Goal: Task Accomplishment & Management: Complete application form

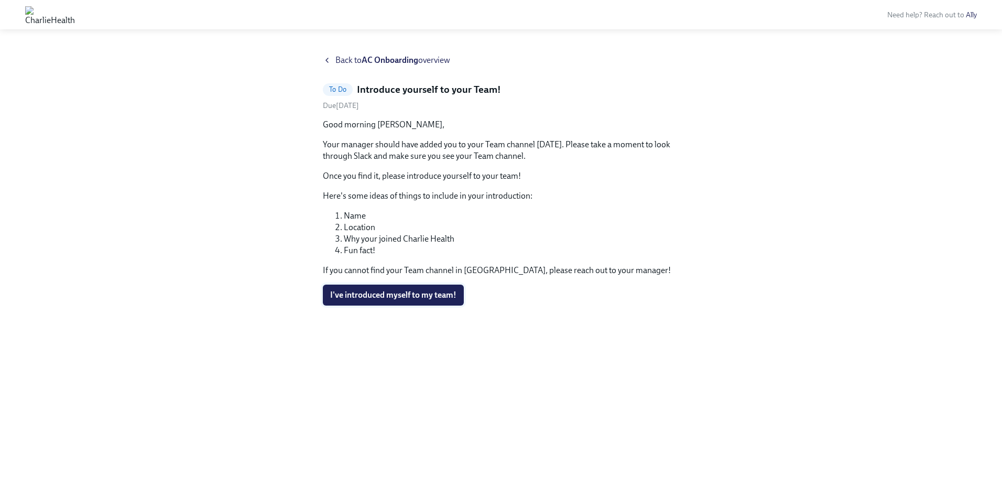
click at [413, 294] on span "I've introduced myself to my team!" at bounding box center [393, 295] width 126 height 10
click at [388, 58] on strong "AC Onboarding" at bounding box center [390, 60] width 57 height 10
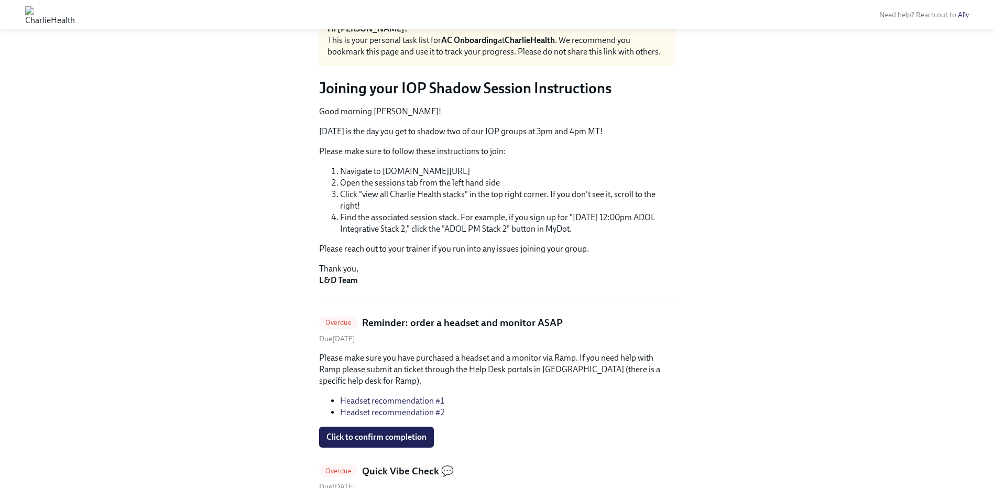
scroll to position [114, 0]
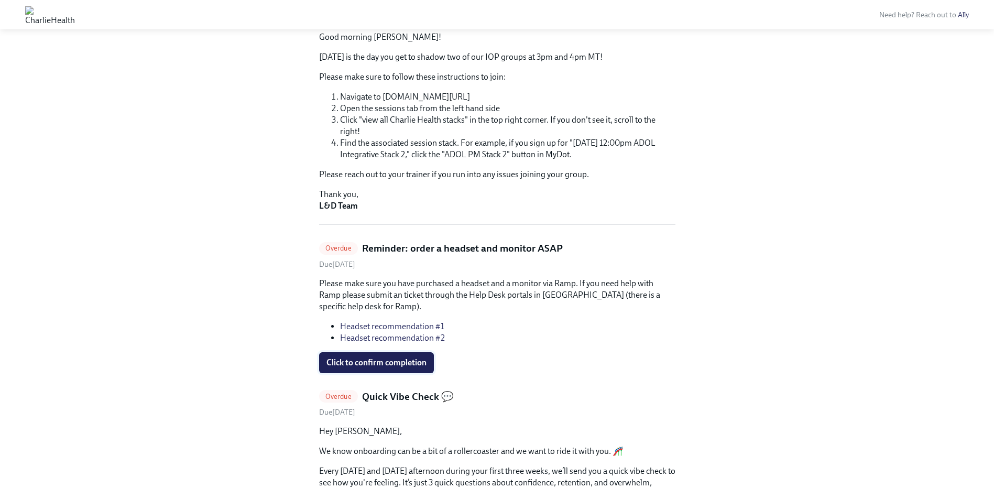
click at [401, 362] on span "Click to confirm completion" at bounding box center [377, 363] width 100 height 10
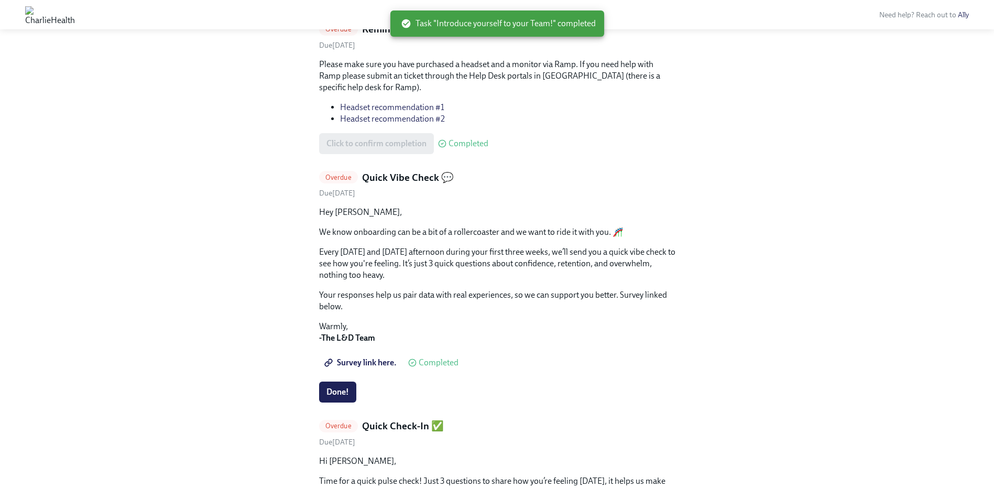
scroll to position [195, 0]
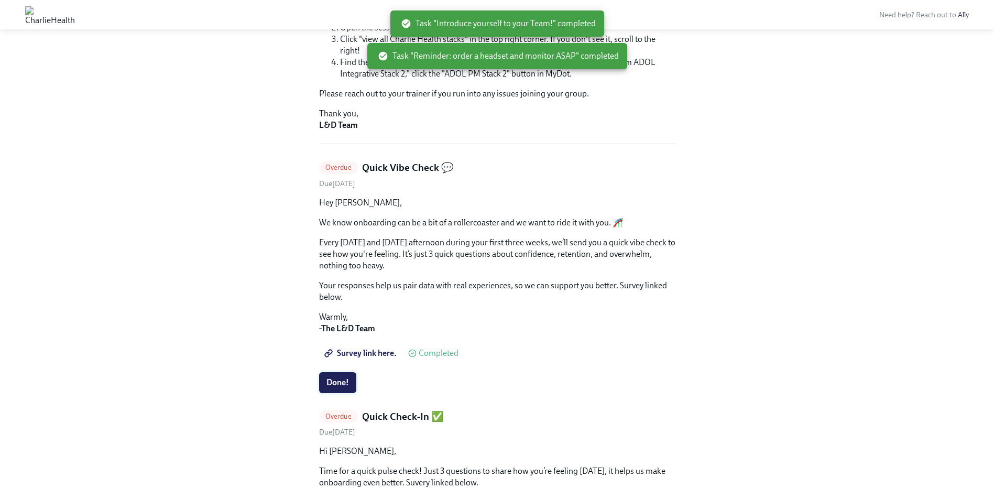
click at [351, 384] on button "Done!" at bounding box center [337, 382] width 37 height 21
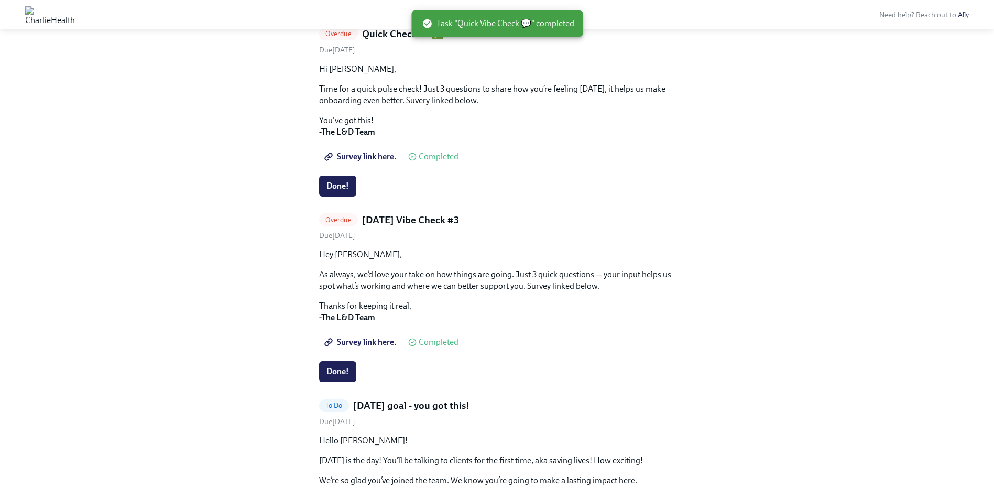
scroll to position [367, 0]
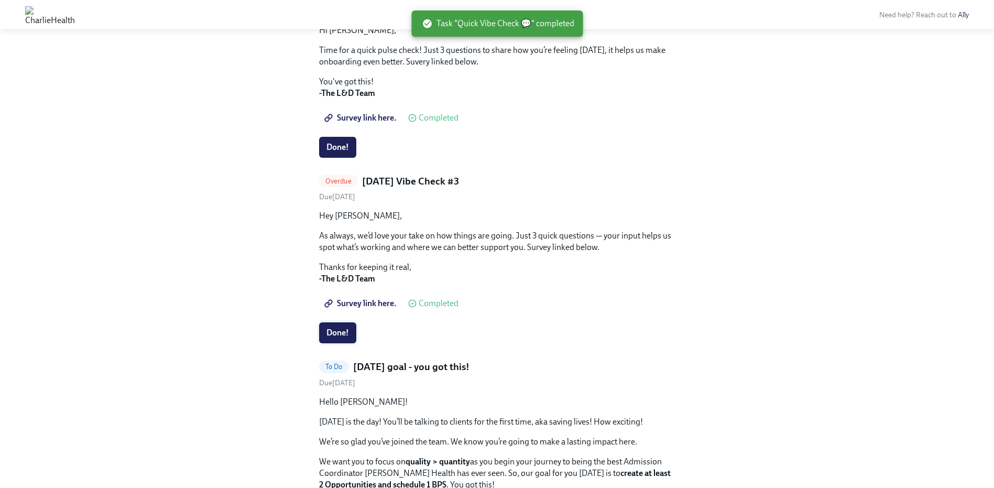
click at [346, 336] on span "Done!" at bounding box center [338, 333] width 23 height 10
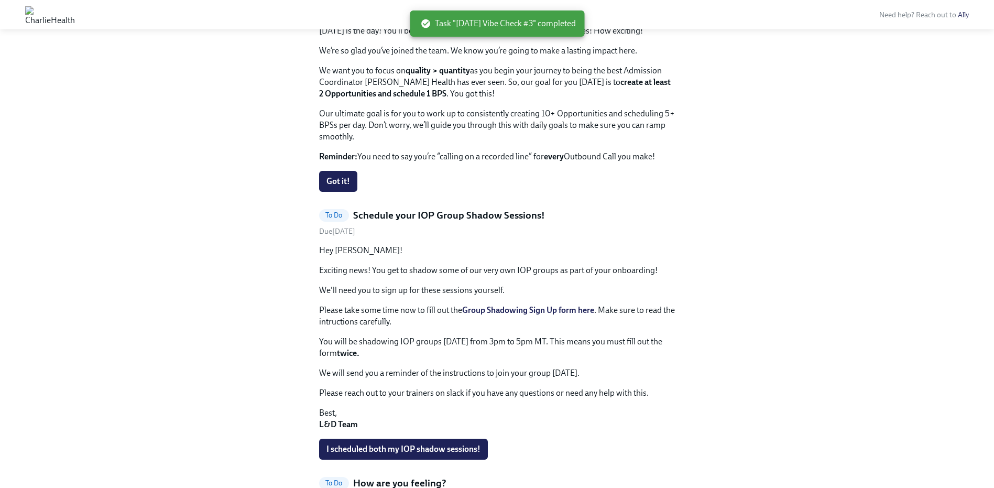
scroll to position [636, 0]
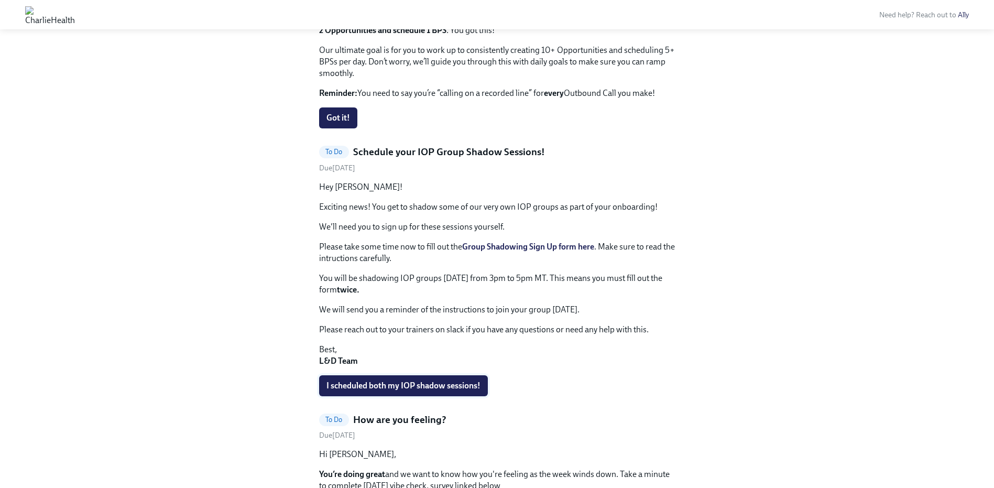
click at [473, 388] on span "I scheduled both my IOP shadow sessions!" at bounding box center [404, 386] width 154 height 10
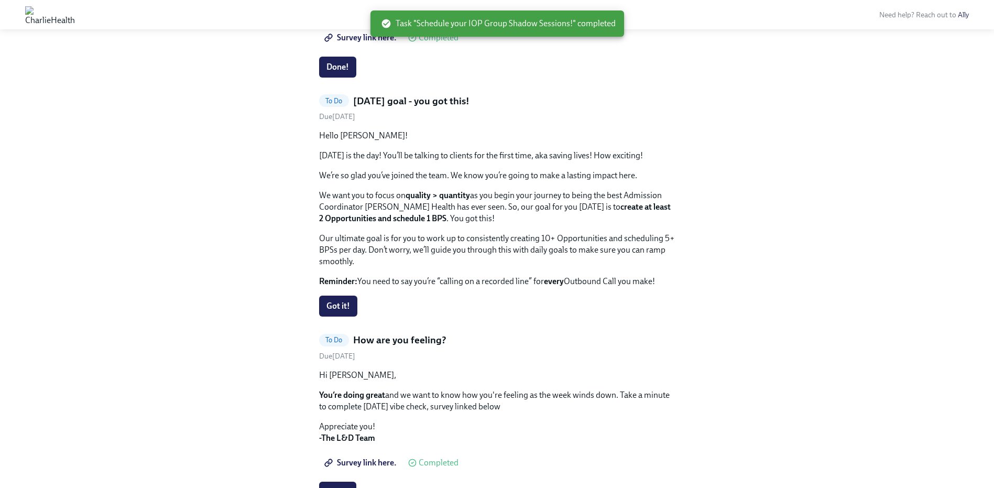
scroll to position [445, 0]
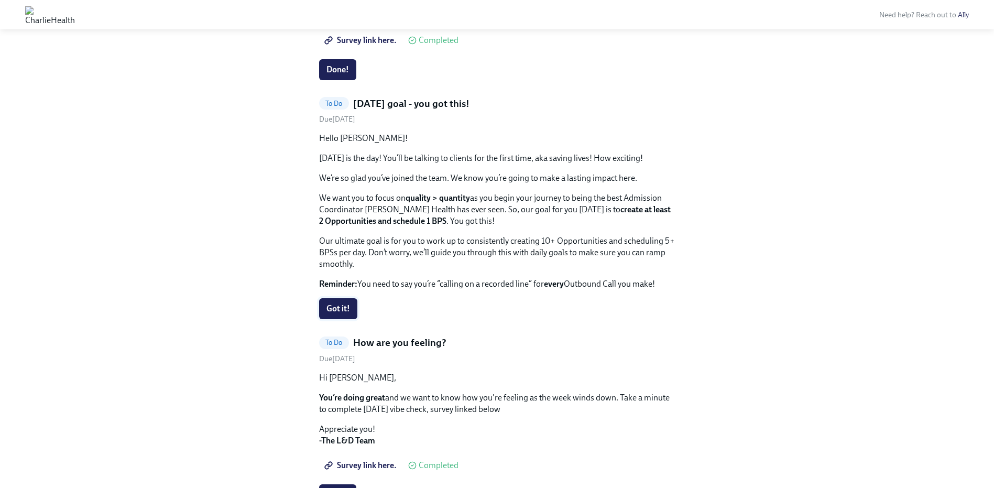
click at [349, 313] on span "Got it!" at bounding box center [339, 309] width 24 height 10
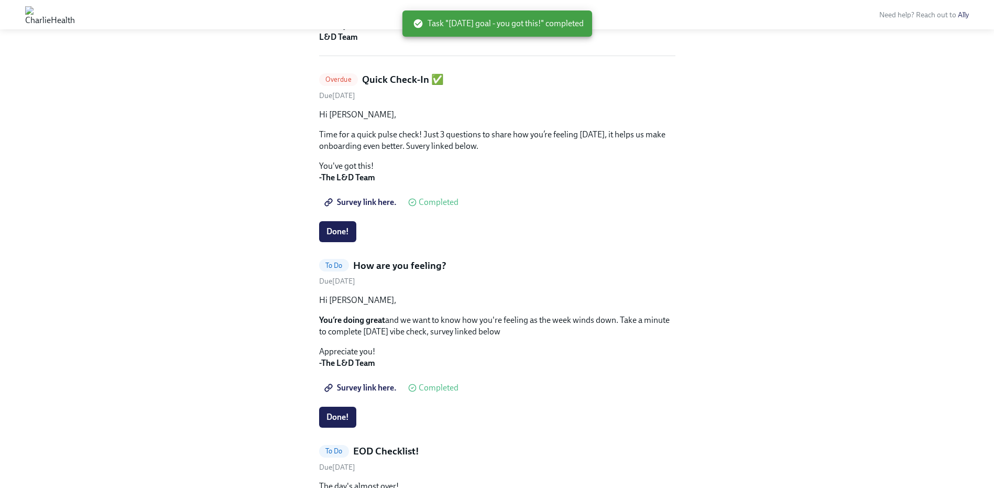
scroll to position [265, 0]
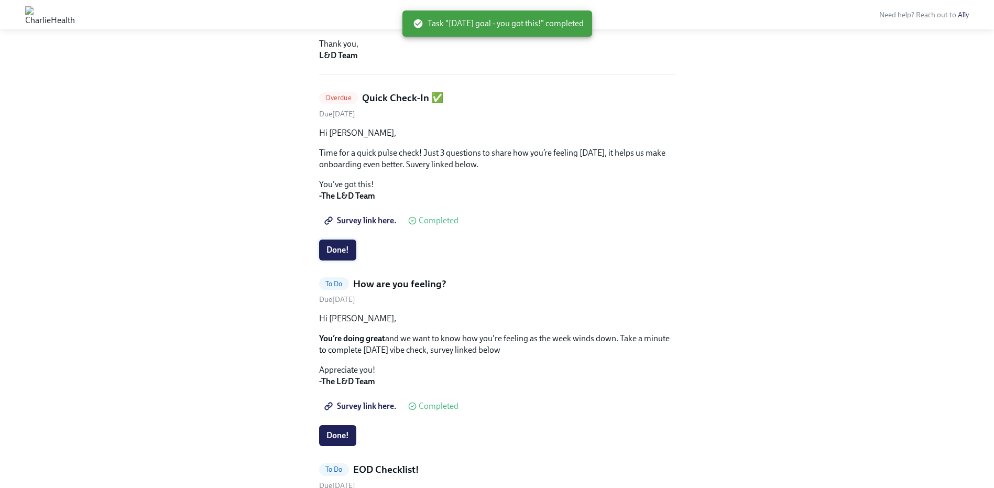
click at [348, 253] on span "Done!" at bounding box center [338, 250] width 23 height 10
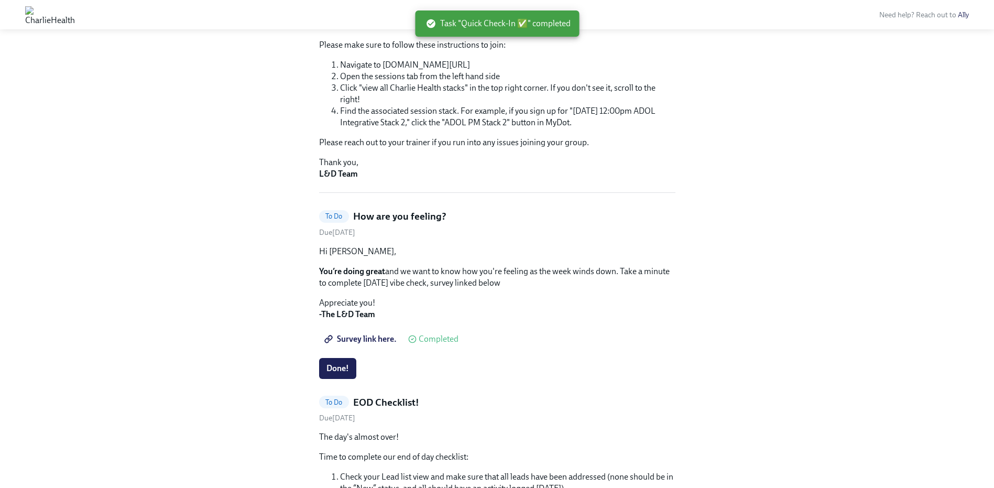
scroll to position [145, 0]
click at [348, 372] on span "Done!" at bounding box center [338, 369] width 23 height 10
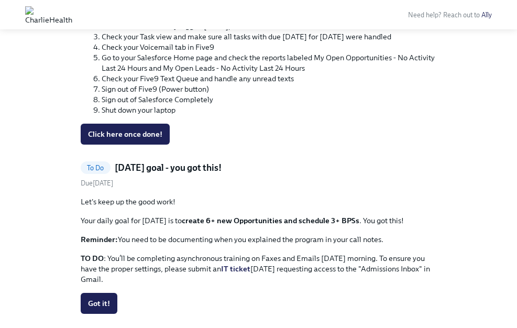
scroll to position [1870, 0]
